Goal: Use online tool/utility: Utilize a website feature to perform a specific function

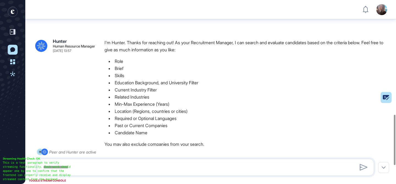
scroll to position [92, 0]
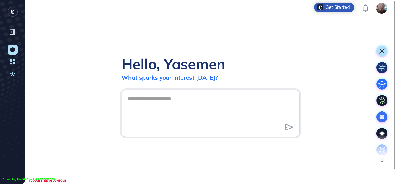
scroll to position [0, 0]
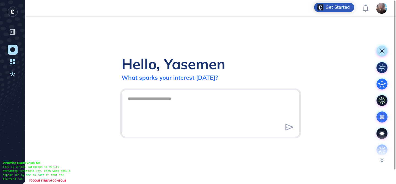
click at [380, 151] on div at bounding box center [382, 147] width 16 height 22
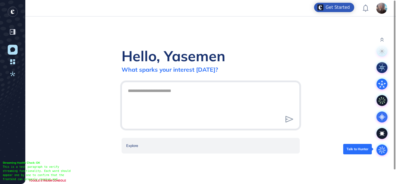
scroll to position [1, 0]
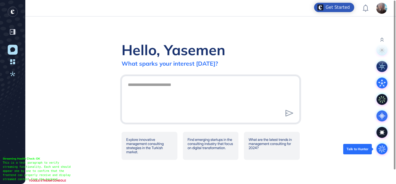
click at [380, 151] on circle at bounding box center [381, 148] width 11 height 11
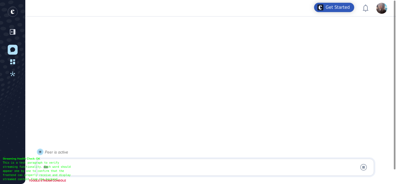
click at [113, 166] on div at bounding box center [205, 167] width 331 height 11
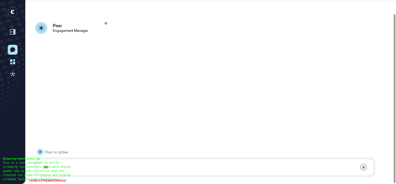
scroll to position [15, 0]
click at [113, 167] on div at bounding box center [205, 167] width 331 height 11
click at [71, 167] on div at bounding box center [205, 167] width 331 height 11
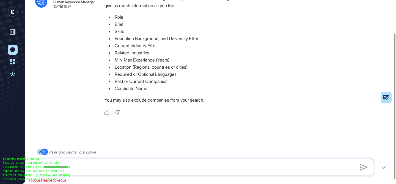
scroll to position [42, 0]
click at [71, 167] on textarea at bounding box center [205, 167] width 331 height 11
paste textarea "**********"
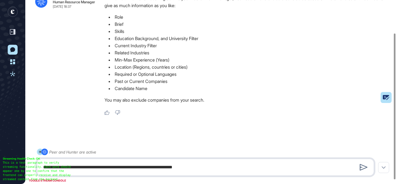
type textarea "**********"
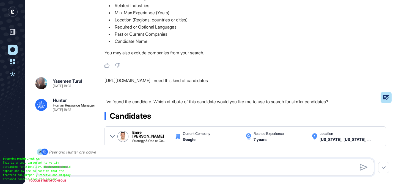
scroll to position [129, 0]
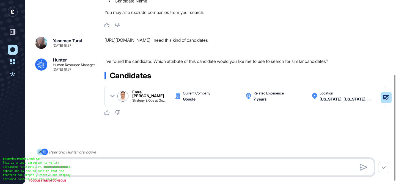
click at [192, 166] on textarea at bounding box center [205, 167] width 331 height 11
type textarea "**********"
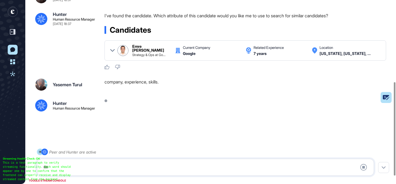
scroll to position [176, 0]
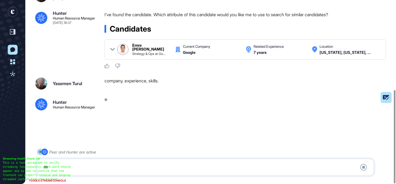
click at [176, 164] on div at bounding box center [205, 167] width 331 height 11
click at [64, 168] on div at bounding box center [205, 167] width 331 height 11
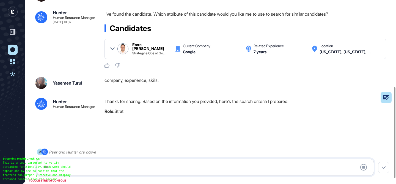
click at [64, 168] on div at bounding box center [205, 167] width 331 height 11
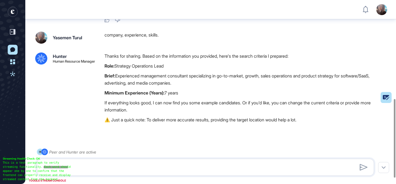
scroll to position [244, 0]
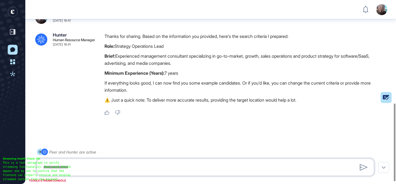
click at [64, 168] on textarea at bounding box center [205, 167] width 331 height 11
type textarea "**********"
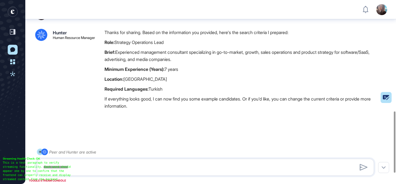
scroll to position [367, 0]
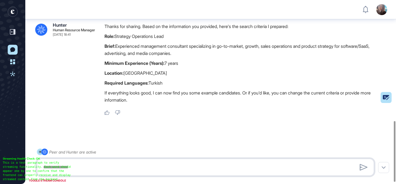
click at [148, 162] on textarea at bounding box center [205, 167] width 331 height 11
type textarea "*"
type textarea "**********"
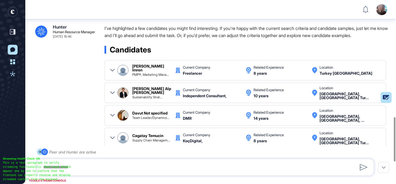
scroll to position [488, 0]
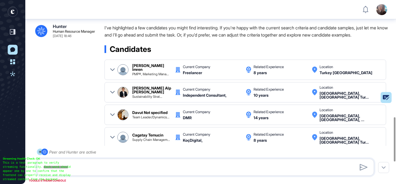
click at [114, 71] on icon at bounding box center [112, 70] width 4 height 4
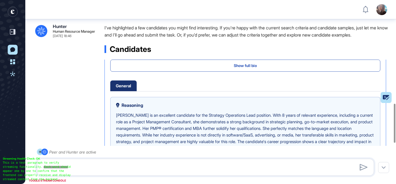
scroll to position [73, 0]
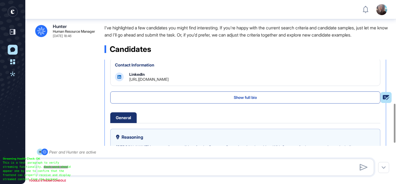
click at [167, 80] on link "https://www.linkedin.com/in/busraslan" at bounding box center [148, 79] width 39 height 5
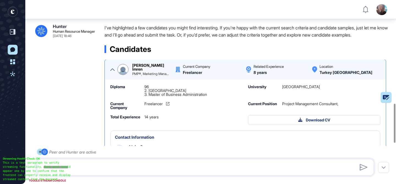
scroll to position [0, 0]
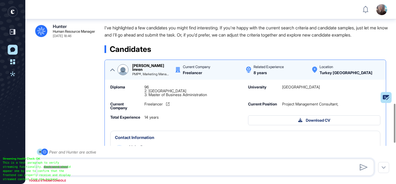
click at [111, 70] on icon at bounding box center [112, 70] width 4 height 2
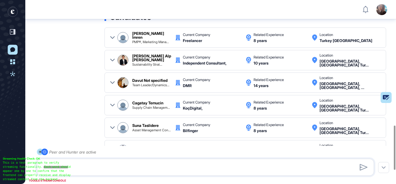
scroll to position [522, 0]
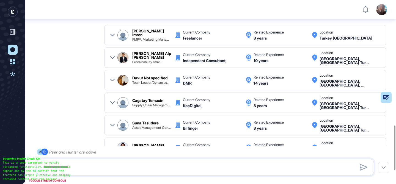
click at [111, 81] on icon at bounding box center [112, 80] width 4 height 4
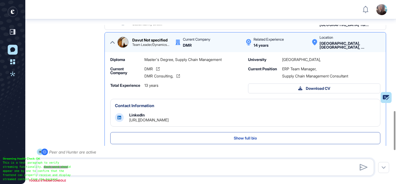
scroll to position [41, 0]
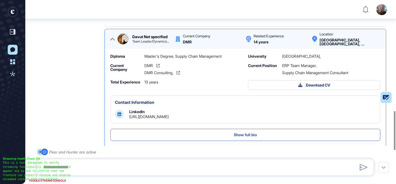
click at [165, 117] on link "https://www.linkedin.com/in/davut-dal-a3586746" at bounding box center [148, 116] width 39 height 5
click at [116, 37] on div "Davut Not specified Team Leader/Dynamics... Current Company DMR Related Experie…" at bounding box center [245, 38] width 270 height 13
click at [114, 38] on icon at bounding box center [112, 39] width 4 height 4
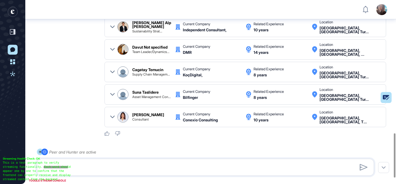
scroll to position [562, 0]
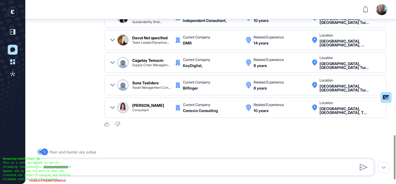
click at [114, 108] on icon at bounding box center [112, 108] width 4 height 4
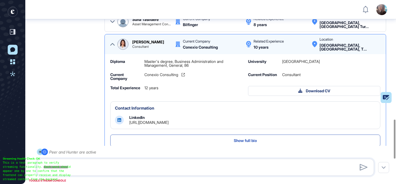
scroll to position [76, 0]
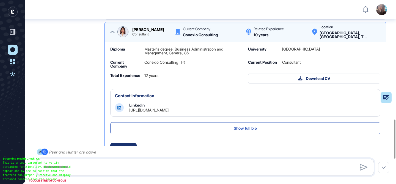
click at [169, 112] on link "https://www.linkedin.com/in/gulsah-yaman-a3079b62" at bounding box center [148, 110] width 39 height 5
click at [113, 31] on icon at bounding box center [112, 32] width 4 height 4
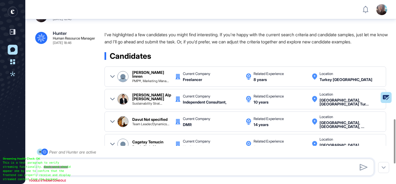
scroll to position [468, 0]
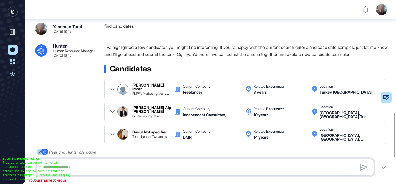
click at [131, 166] on textarea at bounding box center [205, 167] width 331 height 11
type textarea "**********"
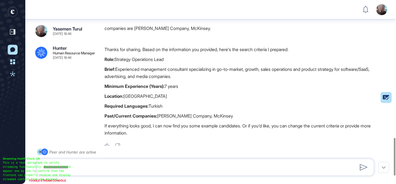
scroll to position [674, 0]
click at [169, 167] on textarea at bounding box center [205, 167] width 331 height 11
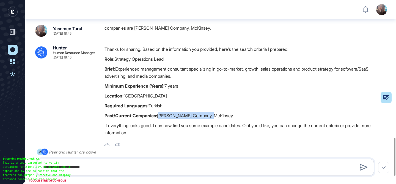
drag, startPoint x: 214, startPoint y: 116, endPoint x: 161, endPoint y: 115, distance: 53.6
click at [161, 115] on p "Past/Current Companies: Bain Company, McKinsey" at bounding box center [247, 115] width 286 height 7
copy p "[PERSON_NAME] Company, McKinsey"
click at [119, 166] on textarea "**********" at bounding box center [205, 167] width 331 height 11
paste textarea "**********"
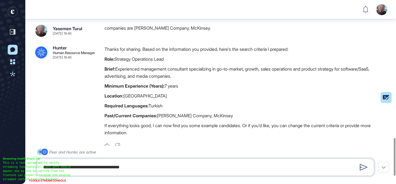
type textarea "**********"
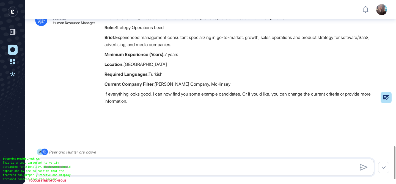
scroll to position [839, 0]
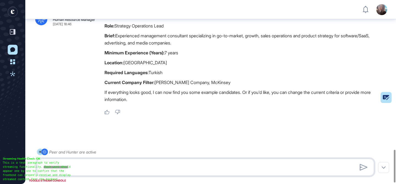
click at [144, 170] on textarea at bounding box center [205, 167] width 331 height 11
type textarea "**********"
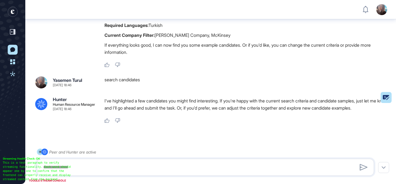
scroll to position [895, 0]
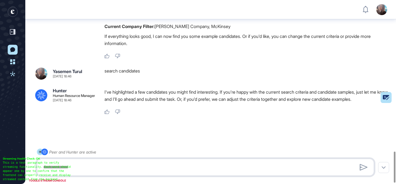
click at [187, 167] on textarea at bounding box center [205, 167] width 331 height 11
click at [188, 167] on textarea at bounding box center [205, 167] width 331 height 11
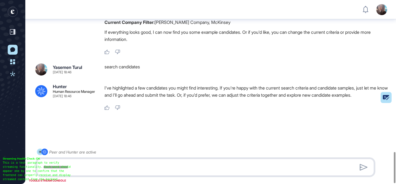
scroll to position [900, 0]
click at [204, 171] on textarea at bounding box center [205, 167] width 331 height 11
type textarea "**********"
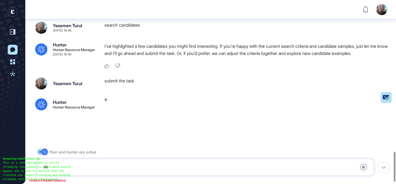
scroll to position [942, 0]
click at [384, 99] on rect at bounding box center [372, 97] width 38 height 11
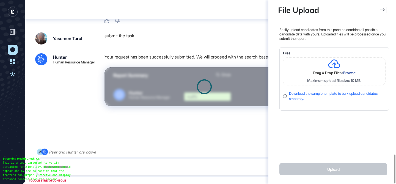
scroll to position [987, 0]
click at [385, 9] on icon at bounding box center [383, 10] width 7 height 6
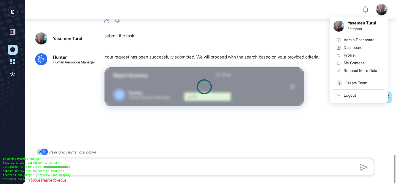
scroll to position [112, 1]
click at [179, 163] on textarea at bounding box center [205, 167] width 331 height 11
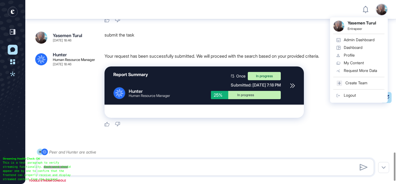
click at [212, 140] on div at bounding box center [210, 147] width 351 height 22
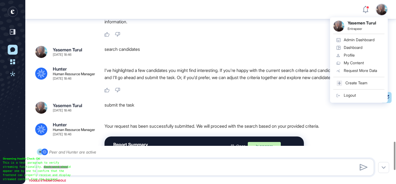
scroll to position [1002, 0]
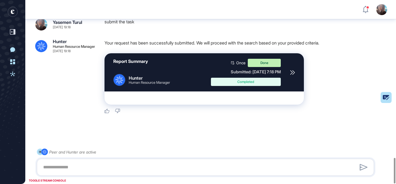
scroll to position [1133, 0]
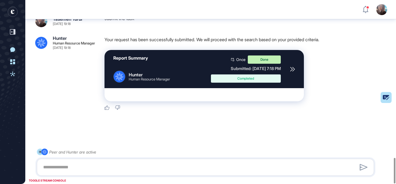
click at [294, 71] on icon at bounding box center [292, 69] width 5 height 5
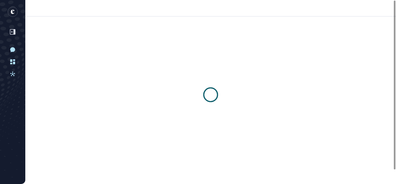
scroll to position [0, 0]
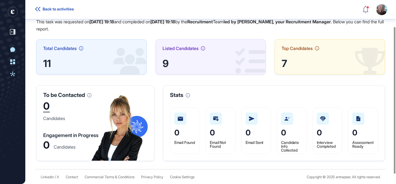
scroll to position [46, 0]
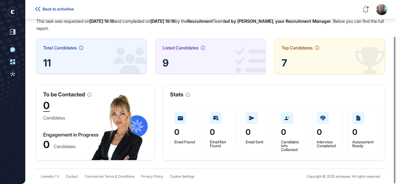
click at [56, 49] on span "Total Candidates" at bounding box center [60, 48] width 34 height 4
click at [56, 47] on span "Total Candidates" at bounding box center [60, 48] width 34 height 4
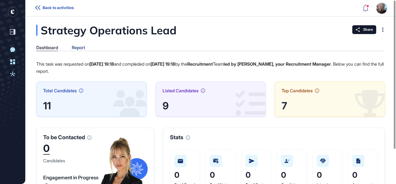
click at [75, 47] on div "Report" at bounding box center [78, 47] width 13 height 5
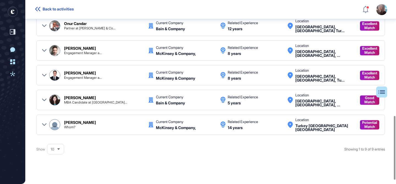
scroll to position [333, 0]
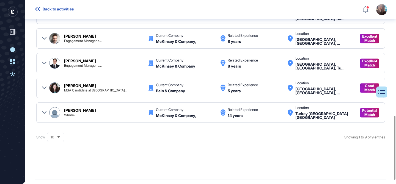
click at [42, 112] on icon at bounding box center [44, 113] width 4 height 4
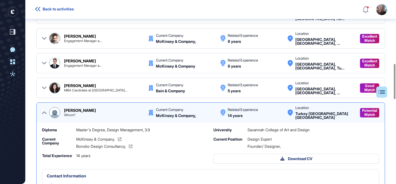
click at [43, 84] on div at bounding box center [44, 87] width 4 height 13
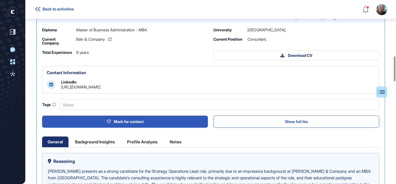
scroll to position [421, 0]
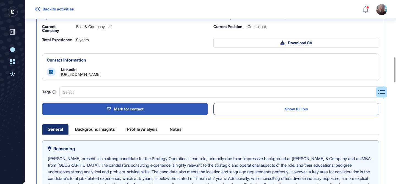
click at [100, 73] on link "[URL][DOMAIN_NAME]" at bounding box center [80, 74] width 39 height 5
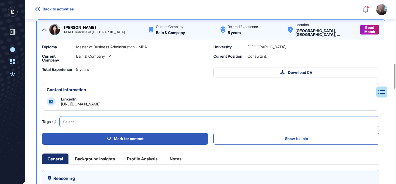
scroll to position [389, 0]
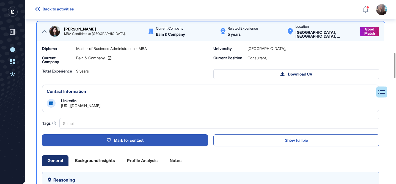
click at [100, 107] on link "[URL][DOMAIN_NAME]" at bounding box center [80, 105] width 39 height 5
click at [43, 31] on icon at bounding box center [44, 31] width 4 height 2
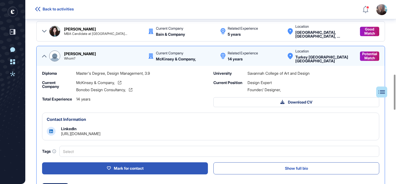
click at [44, 57] on icon at bounding box center [44, 56] width 4 height 4
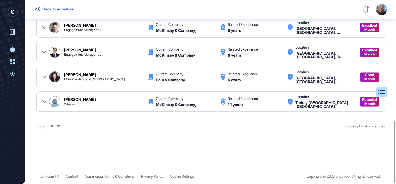
scroll to position [344, 0]
click at [42, 52] on div "[PERSON_NAME] Engagement Manager a... Current Company McKinsey & Company Relate…" at bounding box center [210, 52] width 349 height 20
click at [44, 53] on icon at bounding box center [44, 52] width 4 height 2
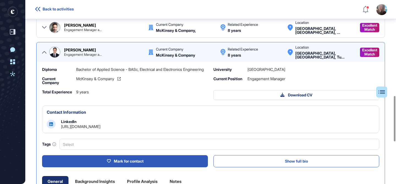
scroll to position [389, 0]
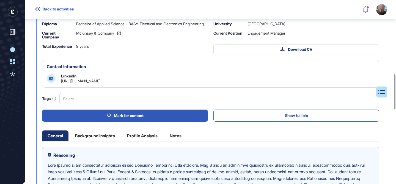
click at [100, 83] on link "[URL][DOMAIN_NAME]" at bounding box center [80, 81] width 39 height 5
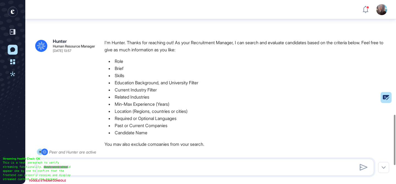
scroll to position [92, 0]
